Goal: Information Seeking & Learning: Find specific fact

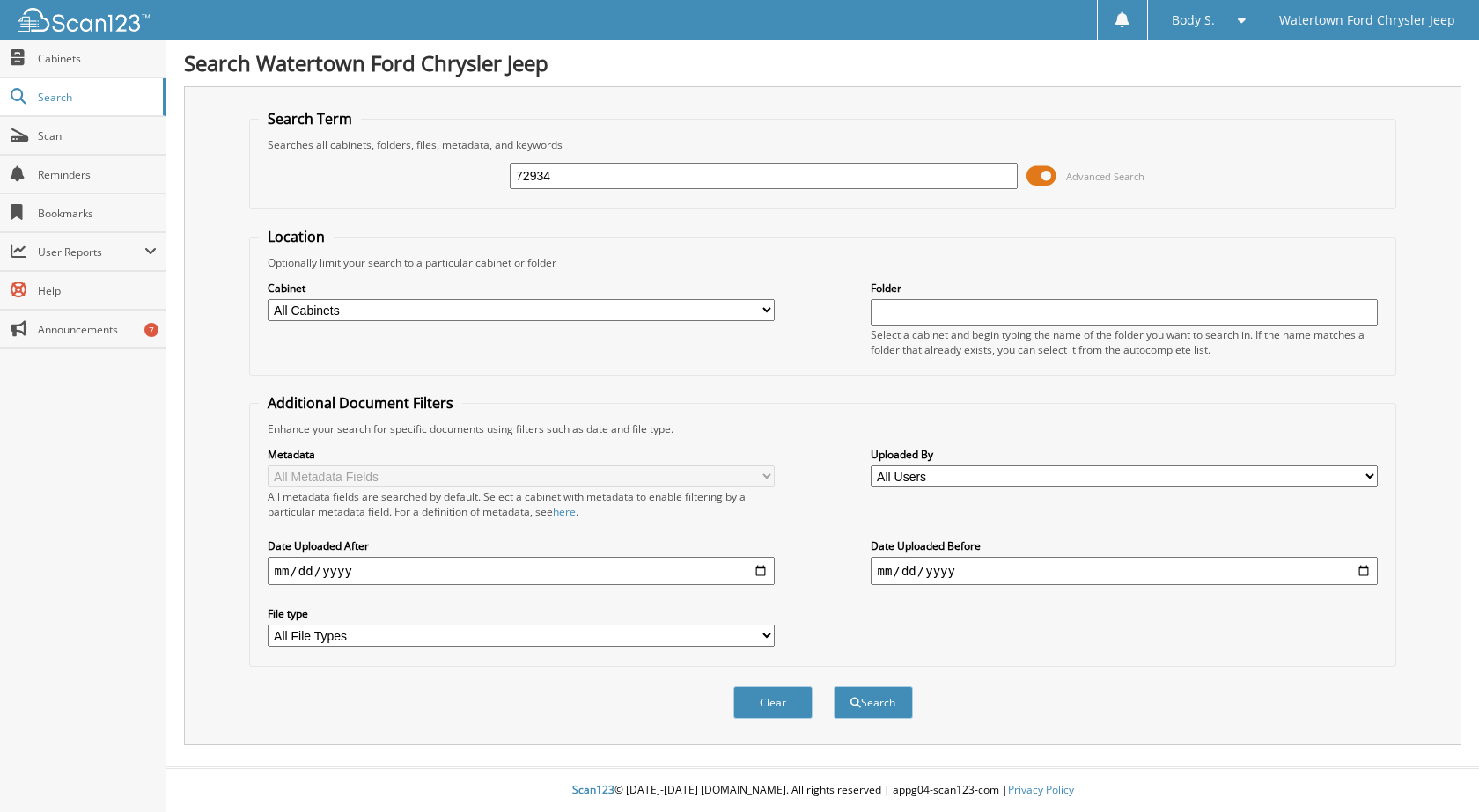
type input "72934"
click at [834, 687] on button "Search" at bounding box center [873, 703] width 79 height 32
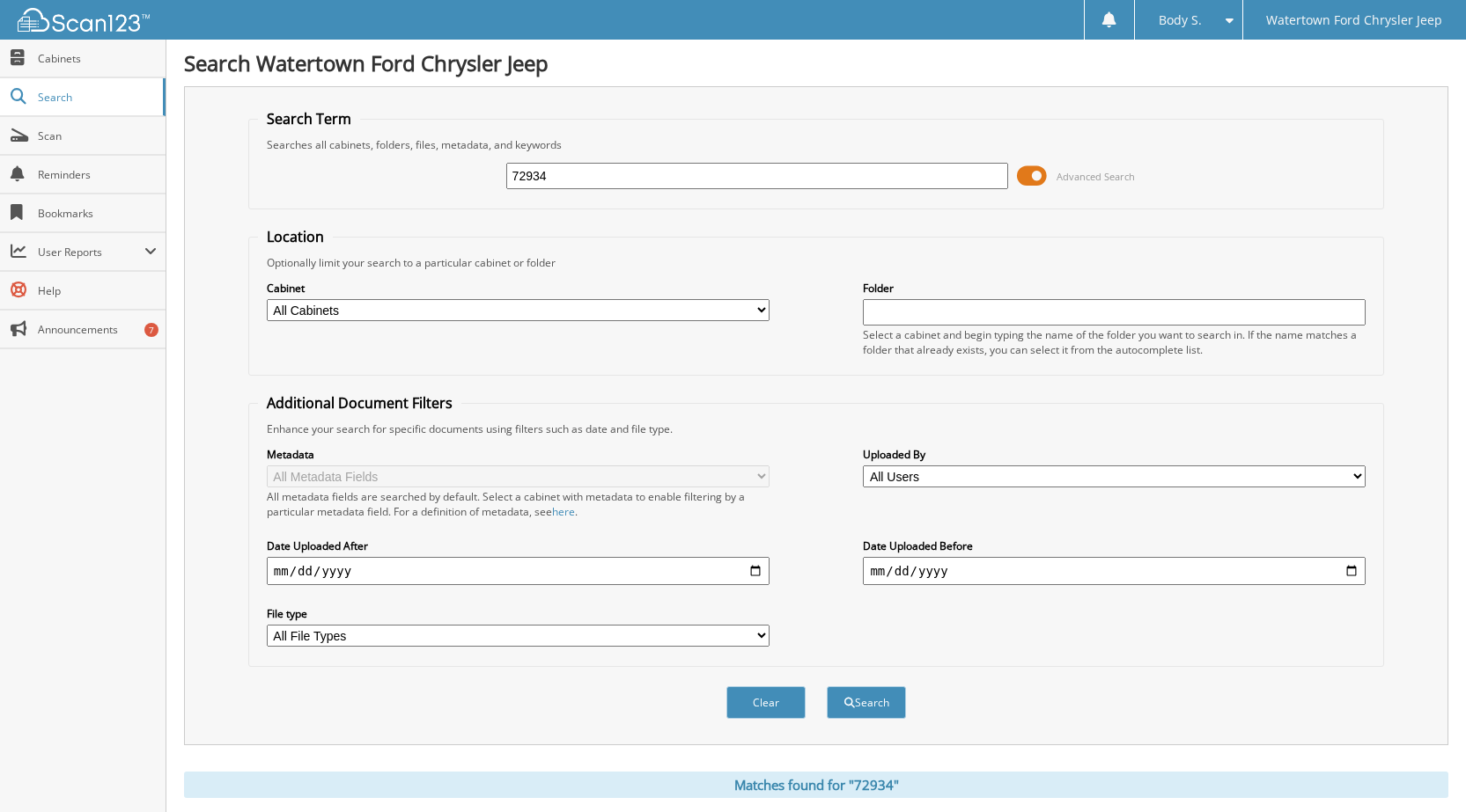
scroll to position [645, 0]
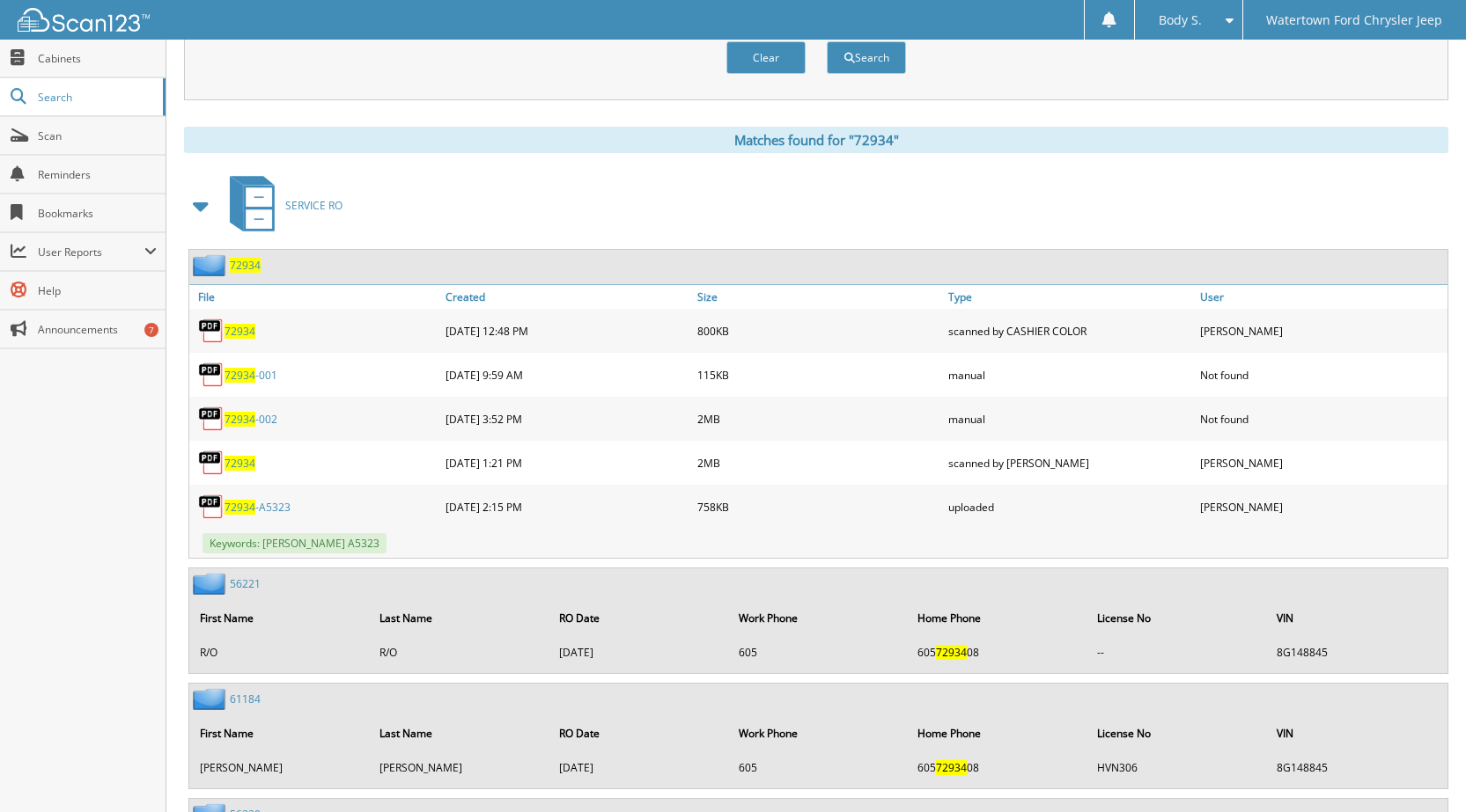
click at [230, 510] on span "72934" at bounding box center [239, 507] width 30 height 15
click at [240, 457] on span "72934" at bounding box center [239, 463] width 30 height 15
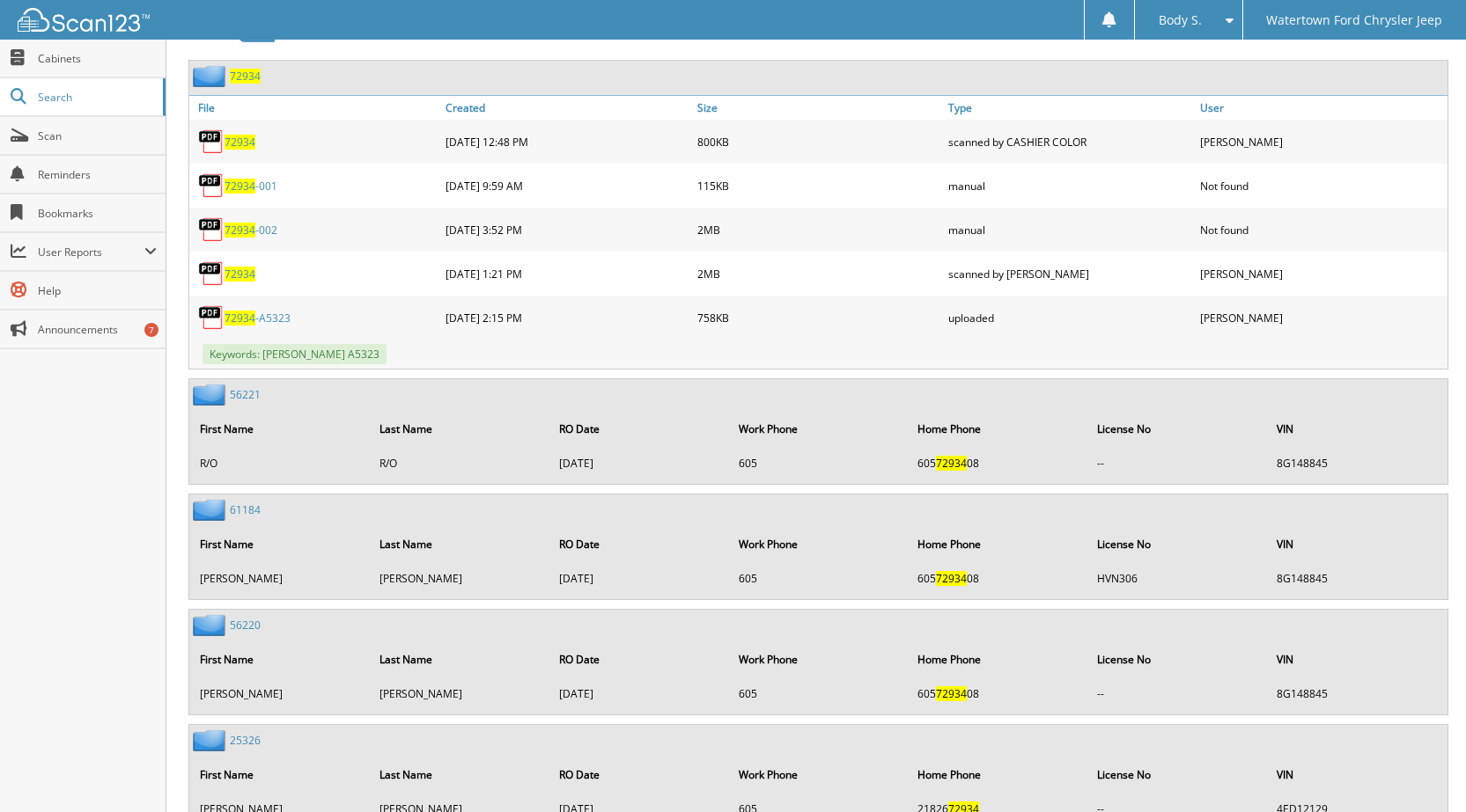
scroll to position [403, 0]
